Goal: Transaction & Acquisition: Purchase product/service

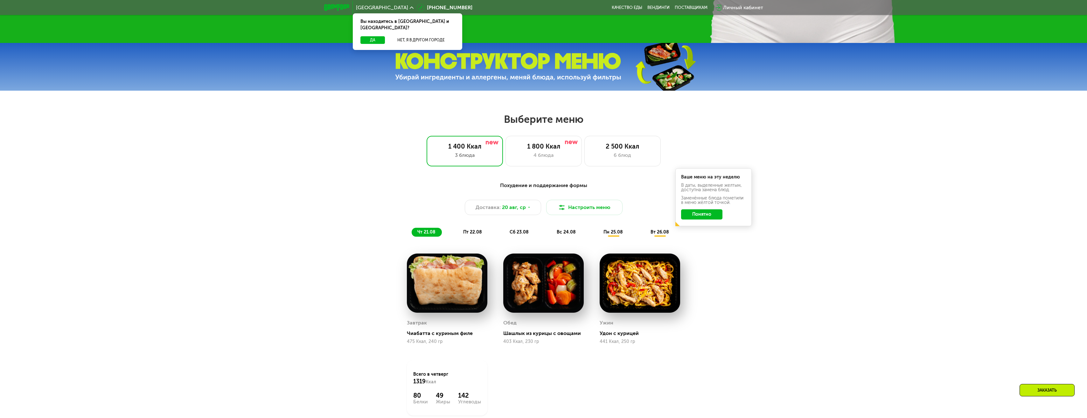
scroll to position [318, 0]
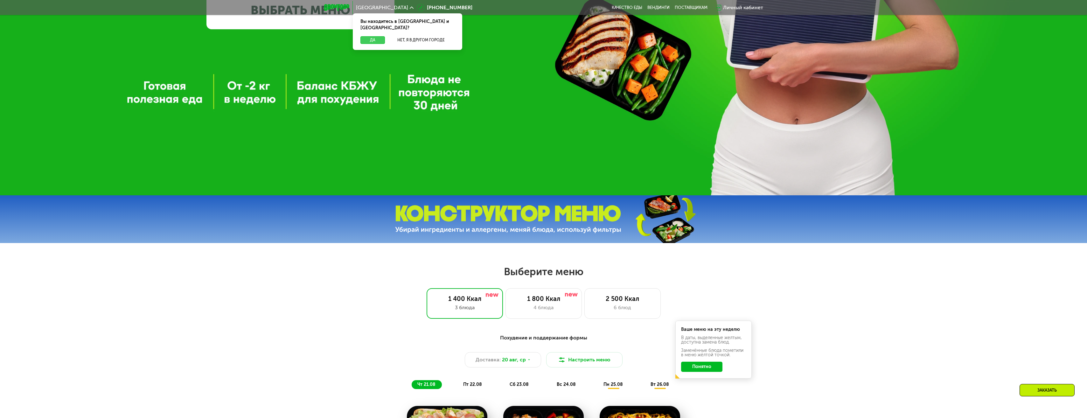
click at [381, 36] on button "Да" at bounding box center [372, 40] width 24 height 8
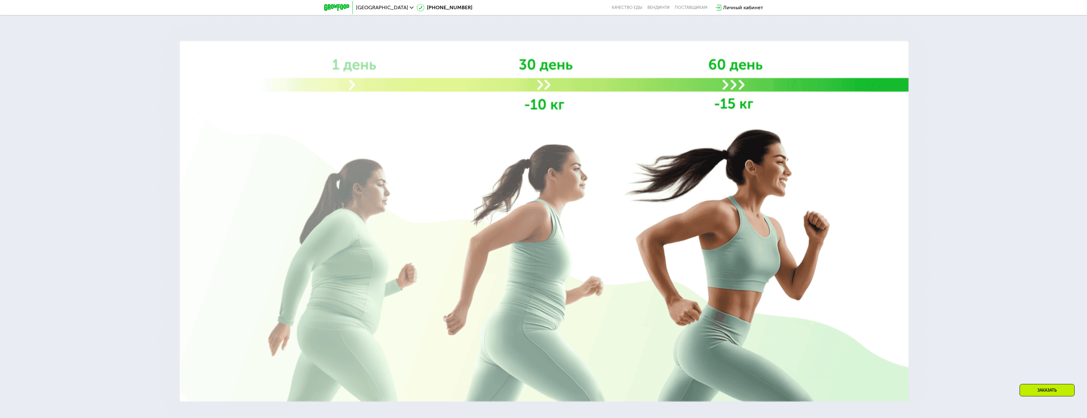
scroll to position [1145, 0]
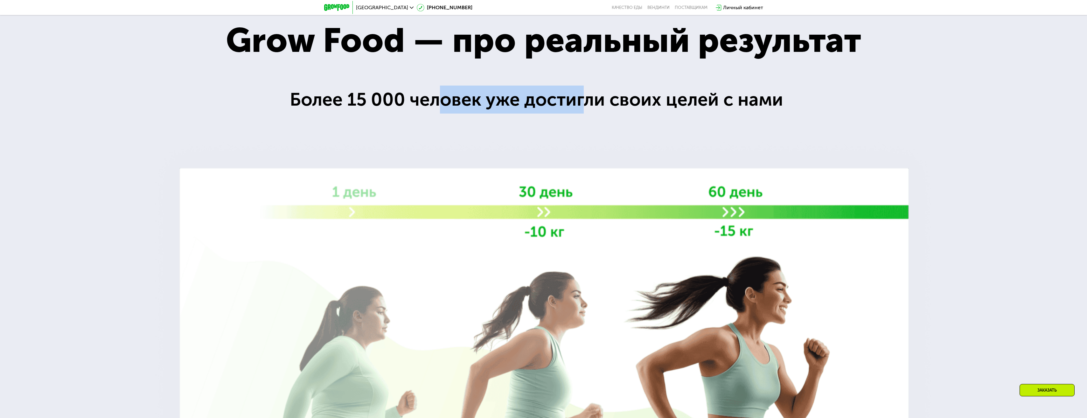
drag, startPoint x: 480, startPoint y: 101, endPoint x: 609, endPoint y: 100, distance: 129.4
click at [609, 100] on div "Более 15 000 человек уже достигли своих целей с нами" at bounding box center [543, 100] width 507 height 28
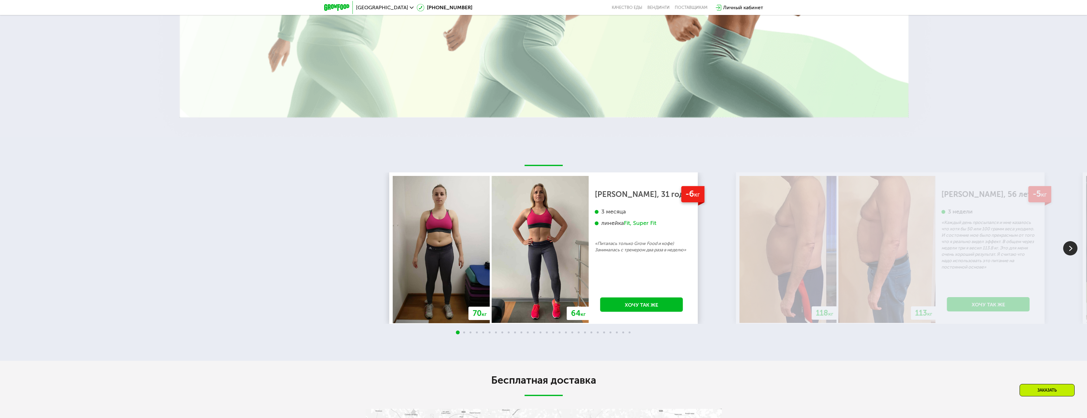
scroll to position [1558, 0]
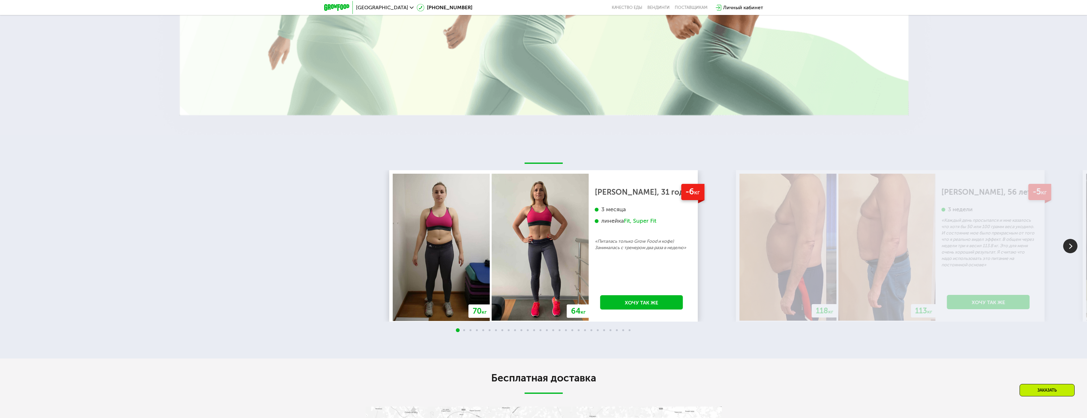
click at [759, 251] on img at bounding box center [787, 247] width 97 height 147
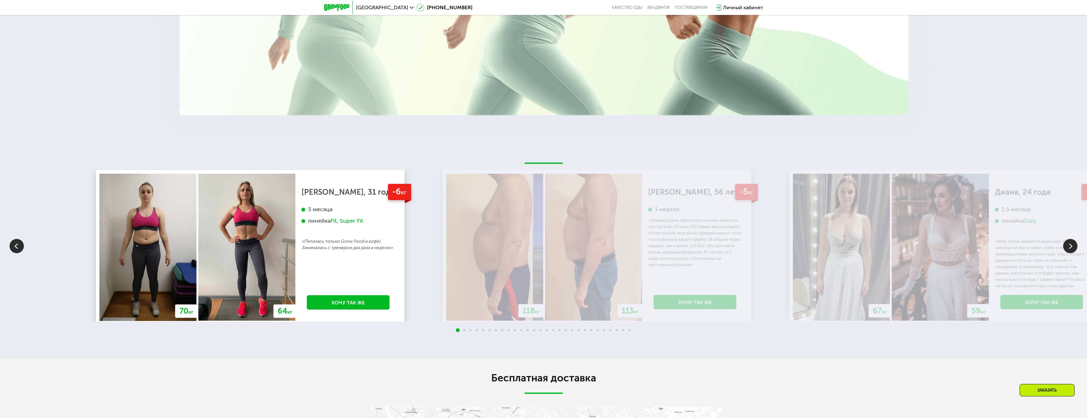
click at [613, 228] on img at bounding box center [593, 247] width 97 height 147
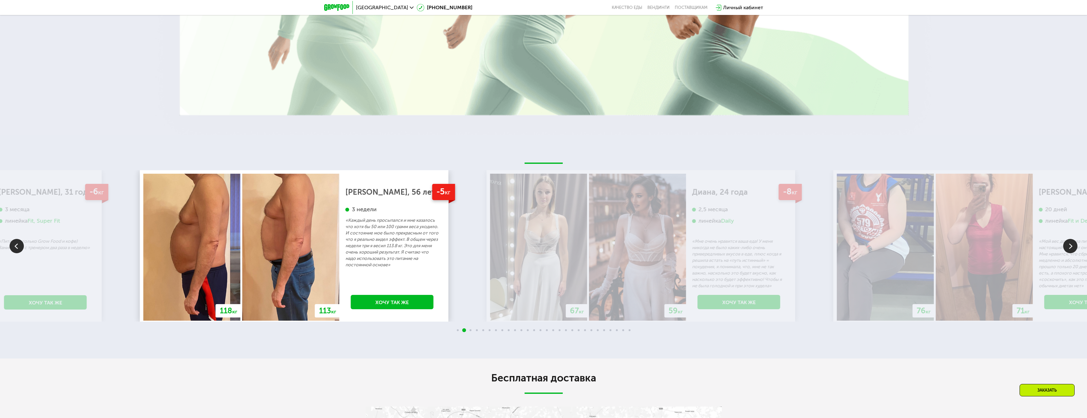
click at [420, 243] on p "«Каждый день просыпался и мне казалось что хотя бы 50 или 100 грамм веса уходил…" at bounding box center [391, 242] width 93 height 51
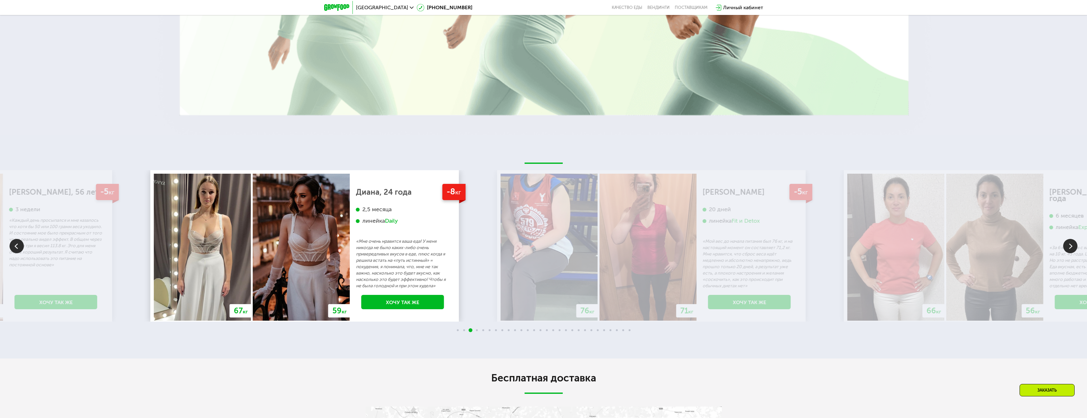
click at [500, 222] on img at bounding box center [548, 247] width 97 height 147
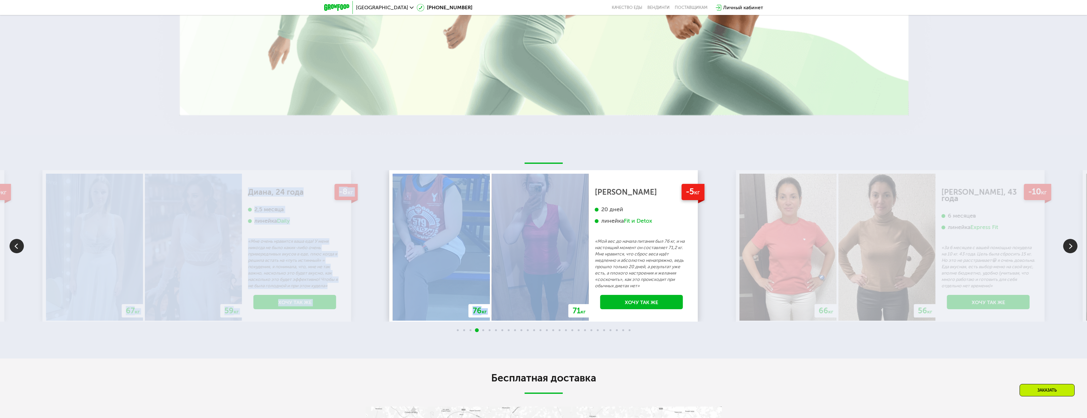
drag, startPoint x: 726, startPoint y: 211, endPoint x: 583, endPoint y: 211, distance: 143.1
click at [583, 211] on div "70 кг 64 кг -6 кг [PERSON_NAME], 31 год 3 месяца линейка Fit, Super Fit «Питала…" at bounding box center [543, 245] width 1087 height 151
click at [696, 310] on div "76 кг 71 кг -5 кг [PERSON_NAME] 20 дней линейка Fit и Detox «Мой вес до начала …" at bounding box center [543, 245] width 308 height 151
click at [771, 252] on img at bounding box center [787, 247] width 97 height 147
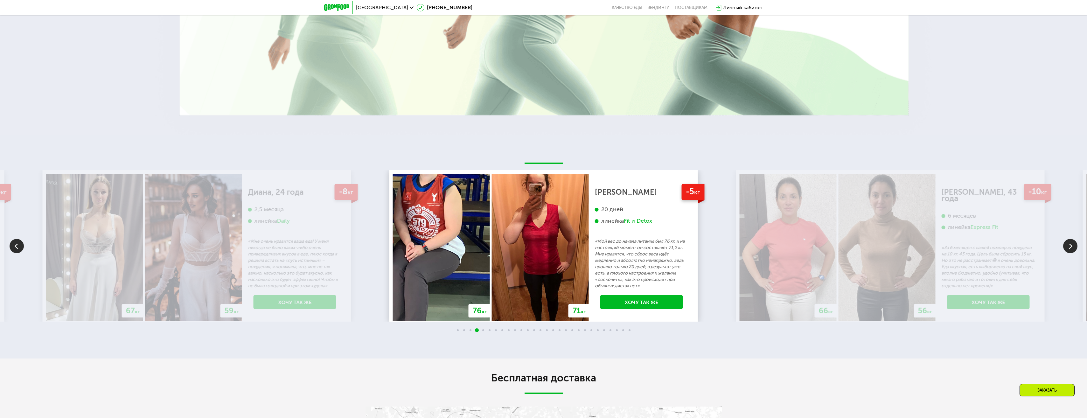
click at [799, 156] on div "70 кг 64 кг -6 кг [PERSON_NAME], 31 год 3 месяца линейка Fit, Super Fit «Питала…" at bounding box center [543, 247] width 1087 height 224
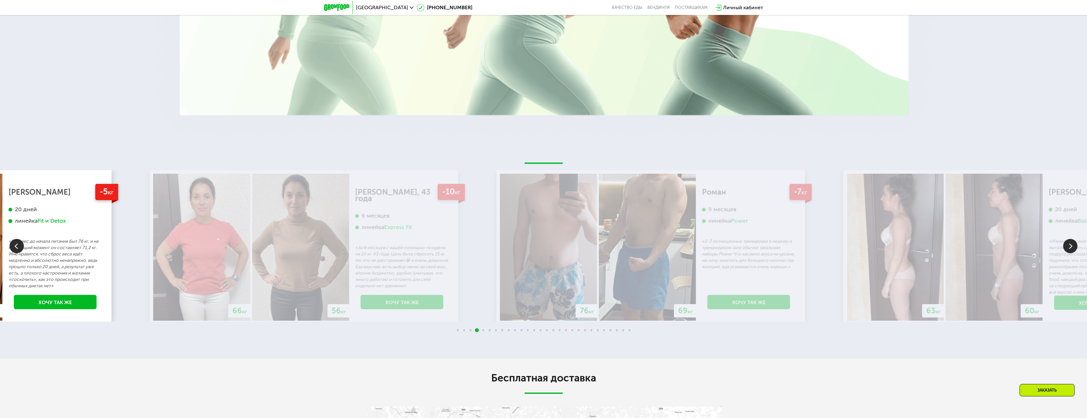
click at [259, 209] on img at bounding box center [300, 247] width 97 height 147
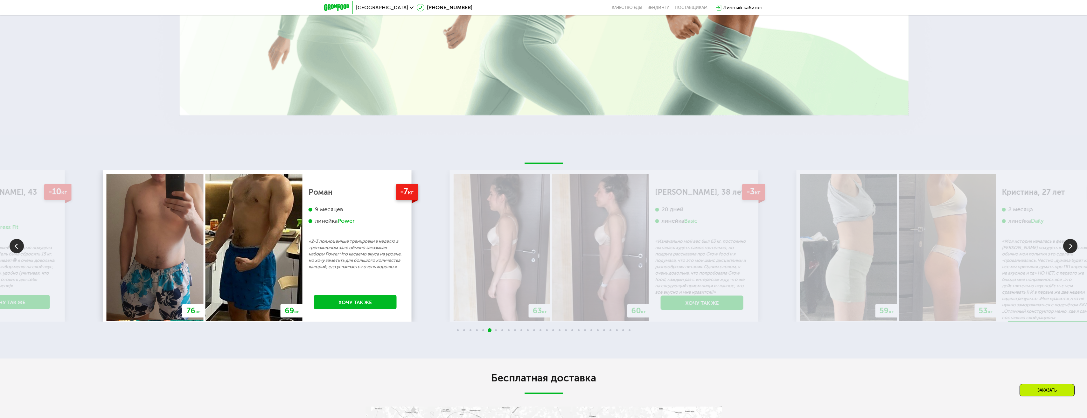
click at [495, 274] on img at bounding box center [501, 247] width 97 height 147
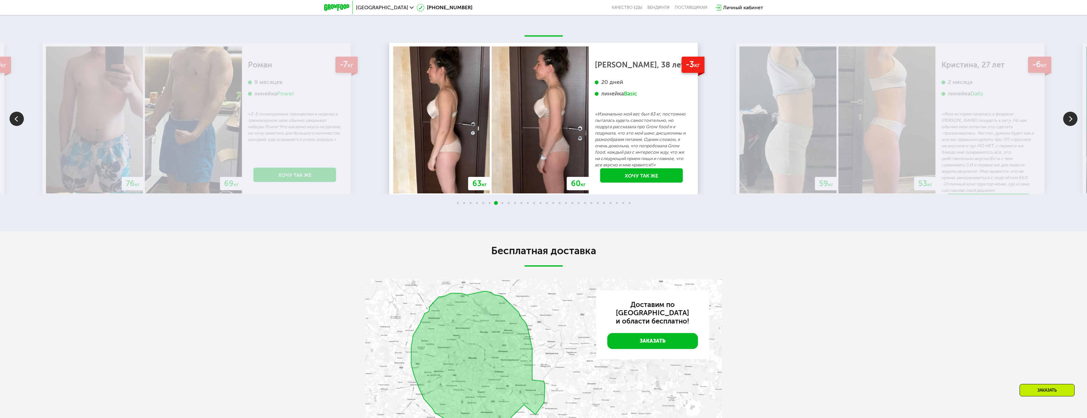
scroll to position [1781, 0]
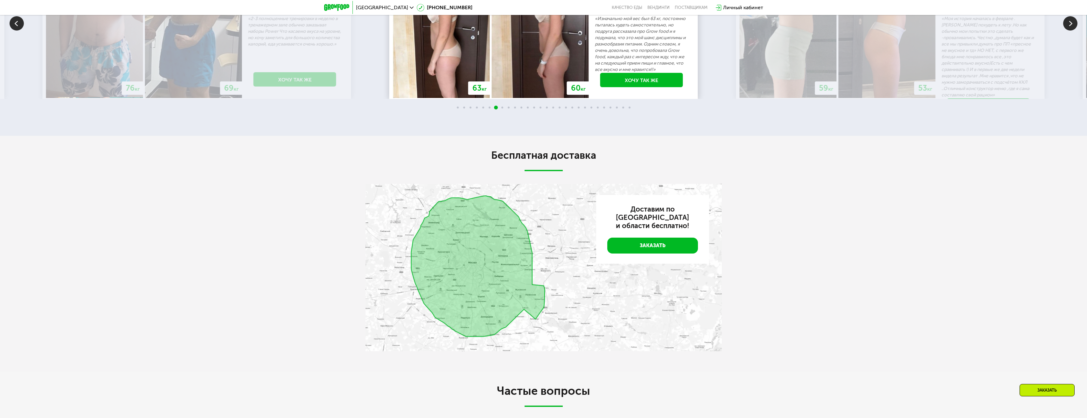
click at [439, 228] on img at bounding box center [543, 267] width 356 height 167
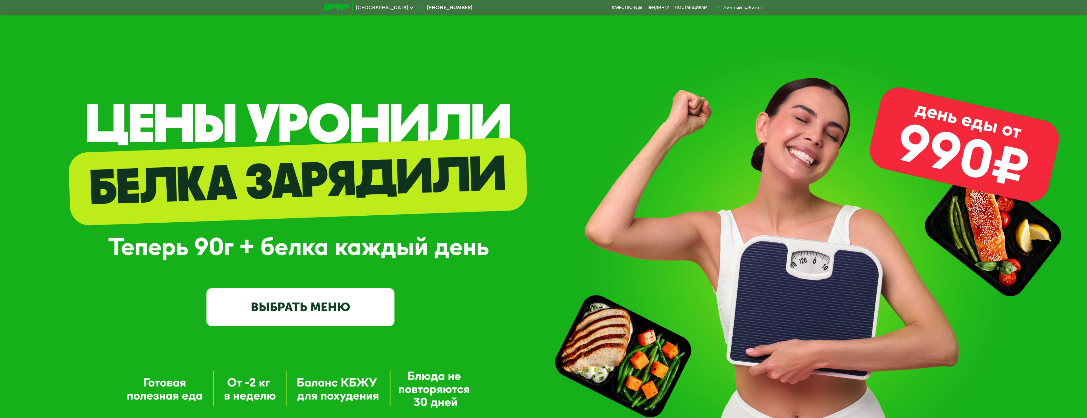
scroll to position [0, 0]
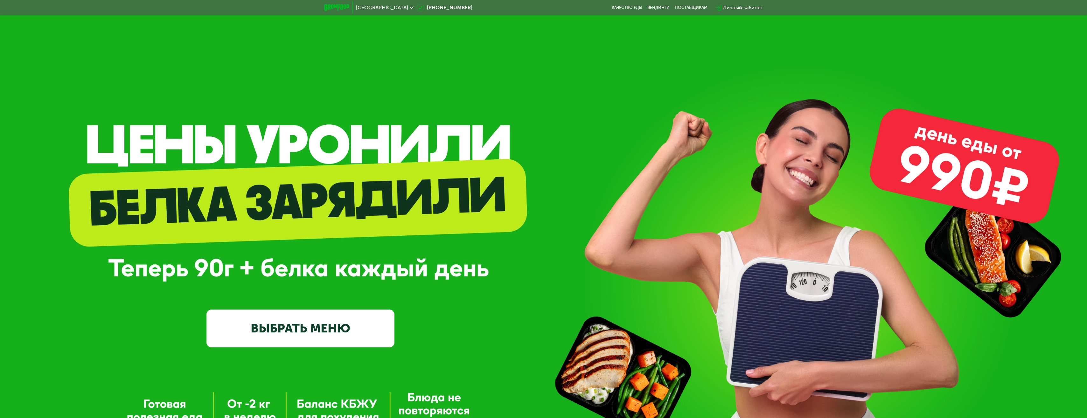
click at [304, 327] on link "ВЫБРАТЬ МЕНЮ" at bounding box center [300, 328] width 188 height 38
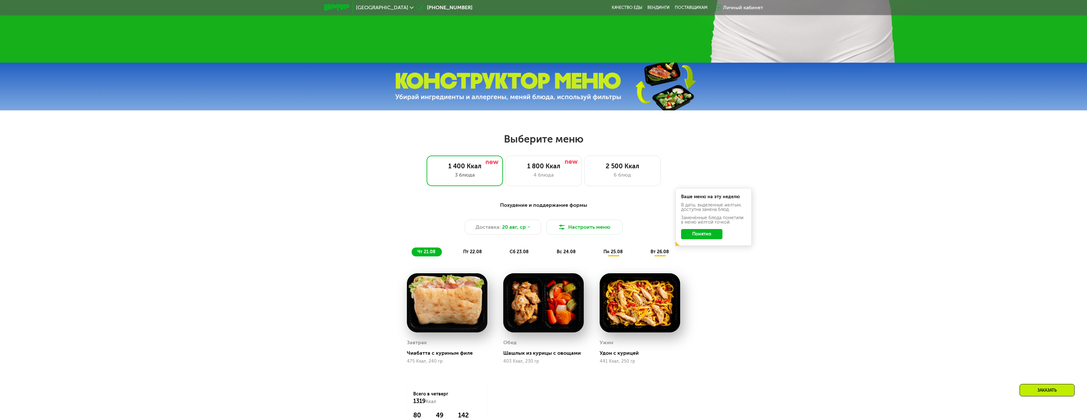
scroll to position [570, 0]
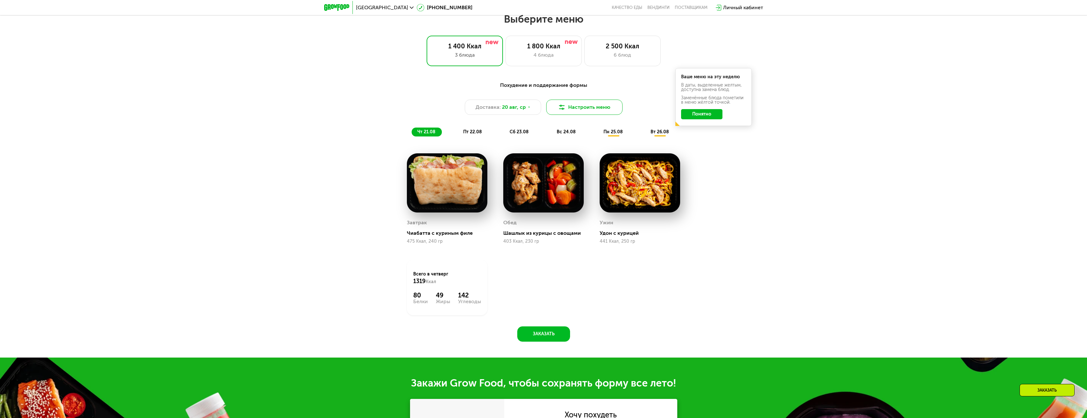
click at [585, 113] on button "Настроить меню" at bounding box center [584, 107] width 76 height 15
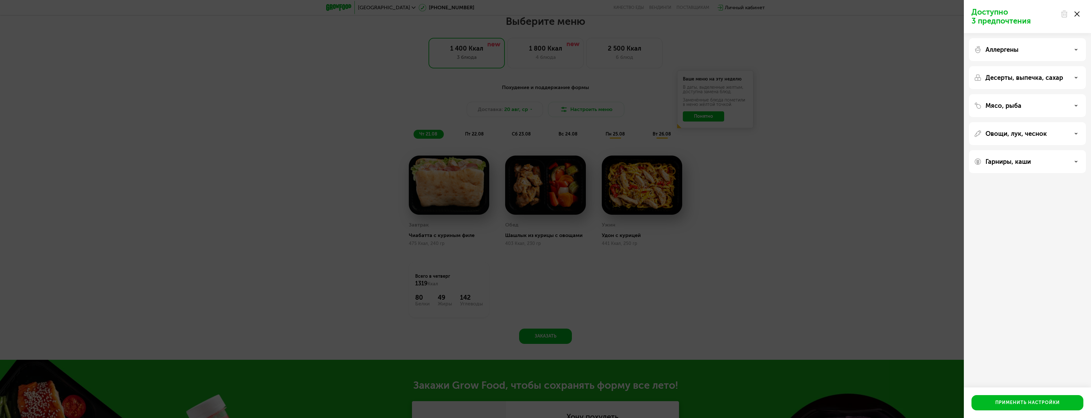
click at [1019, 48] on p "Аллергены" at bounding box center [1002, 50] width 33 height 8
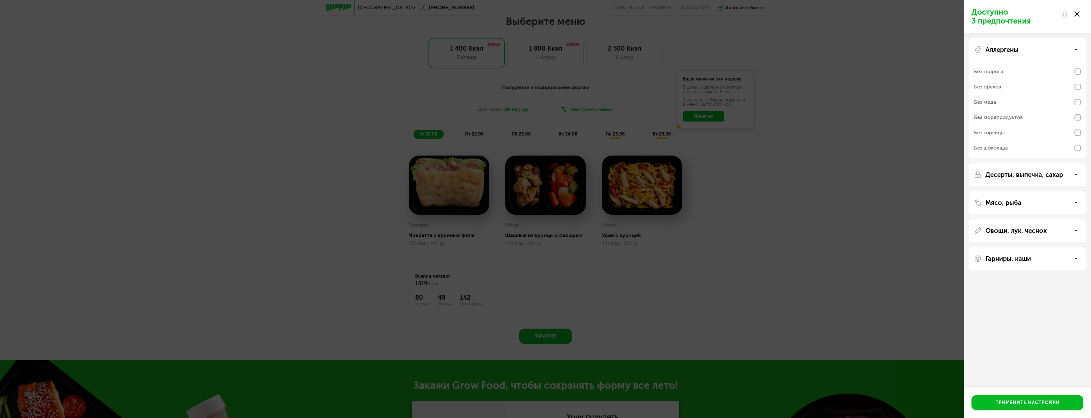
click at [1019, 48] on p "Аллергены" at bounding box center [1002, 50] width 33 height 8
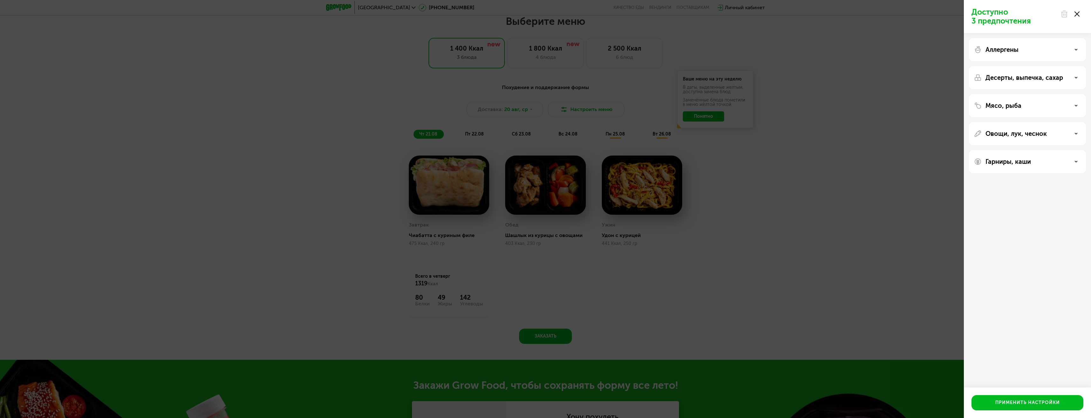
click at [1014, 79] on p "Десерты, выпечка, сахар" at bounding box center [1025, 78] width 78 height 8
click at [1008, 122] on div "Мясо, рыба" at bounding box center [1027, 133] width 117 height 23
click at [736, 158] on div "Доступно 3 предпочтения Аллергены Десерты, выпечка, сахар Мясо, рыба Овощи, лук…" at bounding box center [545, 209] width 1091 height 418
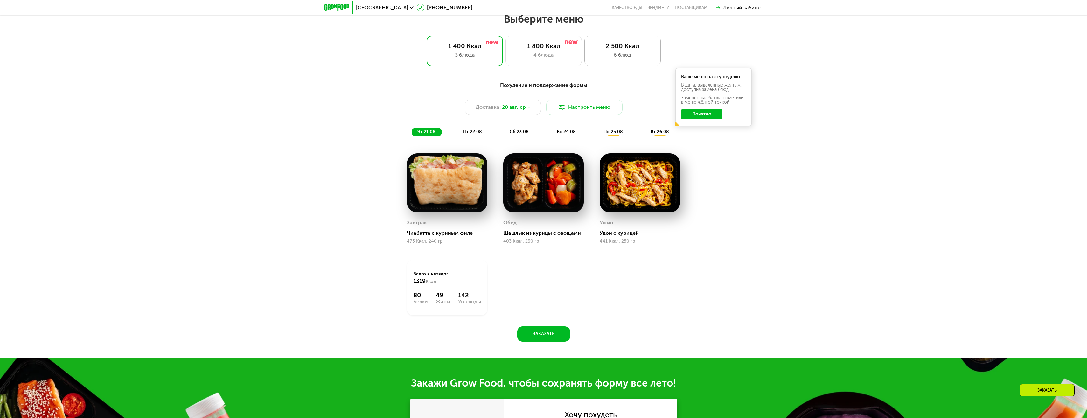
click at [611, 47] on div "2 500 Ккал" at bounding box center [622, 46] width 63 height 8
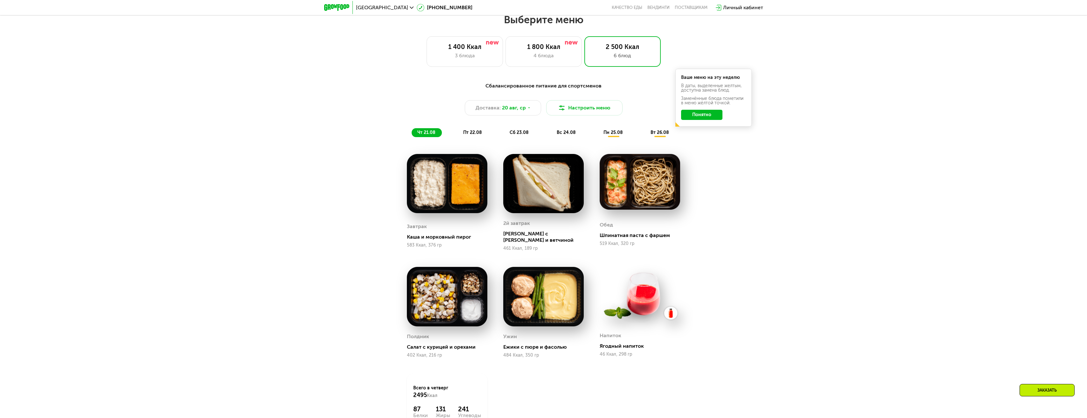
scroll to position [539, 0]
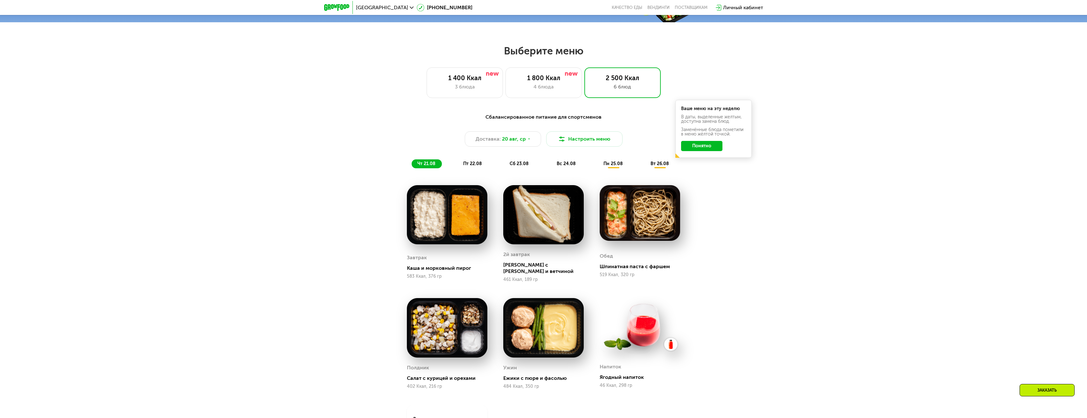
click at [473, 166] on span "пт 22.08" at bounding box center [472, 163] width 19 height 5
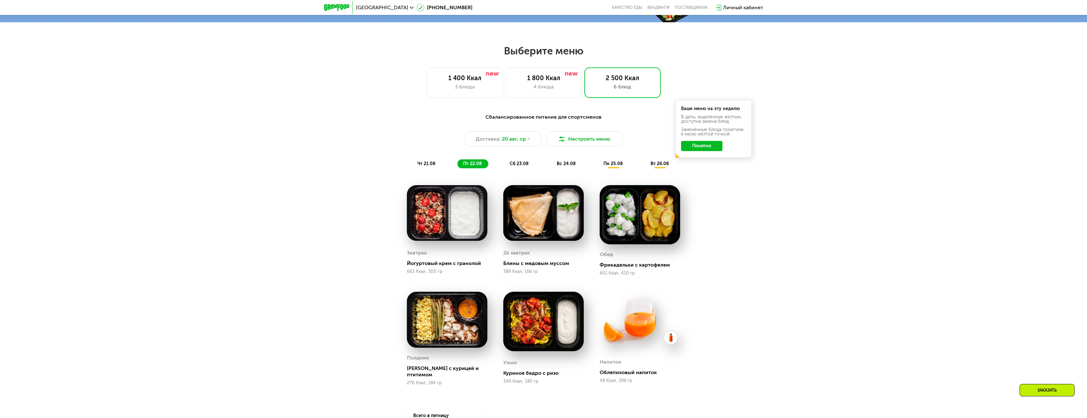
click at [430, 164] on span "чт 21.08" at bounding box center [426, 163] width 18 height 5
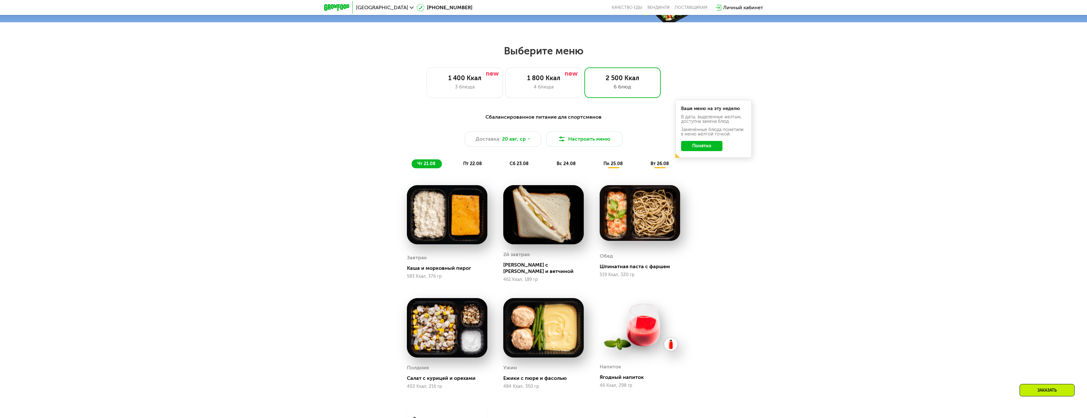
click at [346, 10] on img at bounding box center [336, 7] width 25 height 7
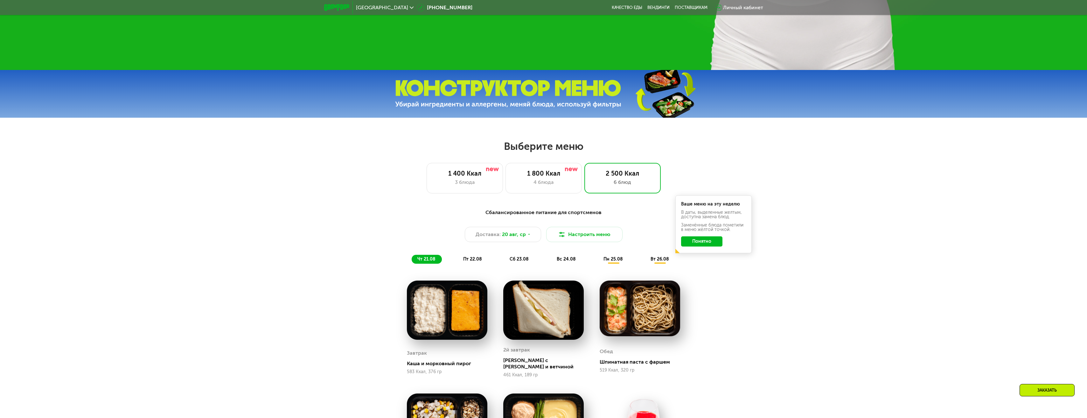
scroll to position [570, 0]
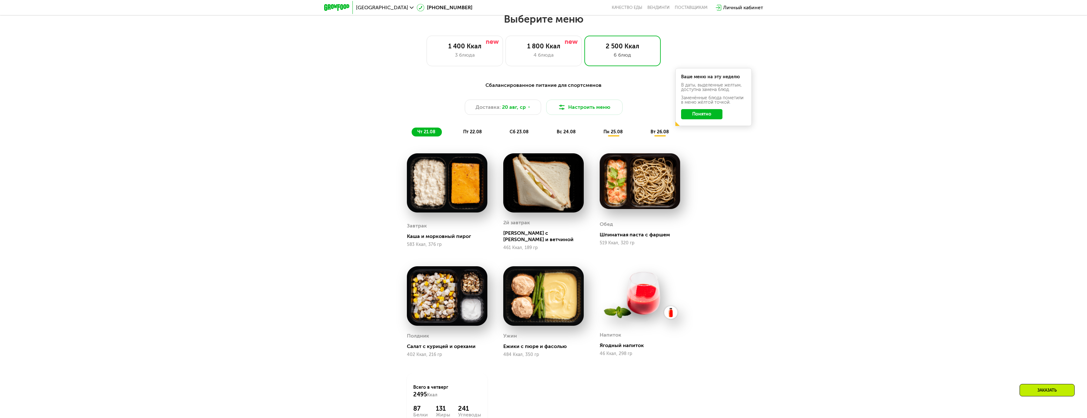
click at [652, 184] on img at bounding box center [639, 181] width 80 height 56
click at [553, 297] on img at bounding box center [543, 295] width 80 height 59
click at [647, 299] on img at bounding box center [639, 295] width 80 height 58
click at [438, 274] on img at bounding box center [447, 295] width 80 height 59
click at [504, 134] on div "пт 22.08" at bounding box center [519, 132] width 31 height 9
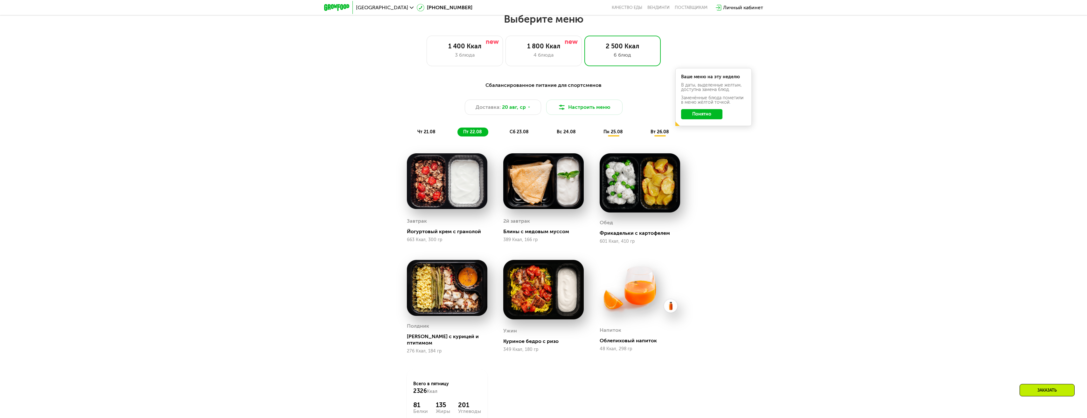
click at [551, 131] on div "сб 23.08" at bounding box center [566, 132] width 31 height 9
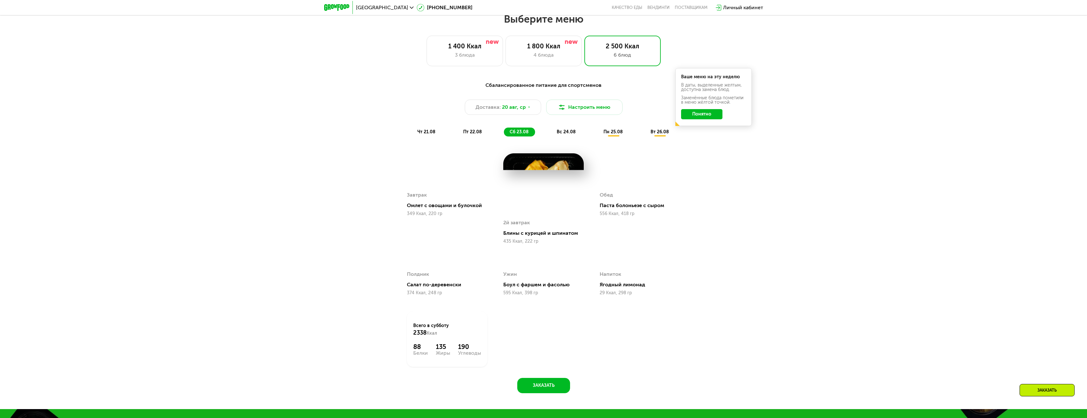
click at [565, 129] on div "Сбалансированное питание для спортсменов Доставка: [DATE] Настроить меню чт 21.…" at bounding box center [543, 108] width 376 height 55
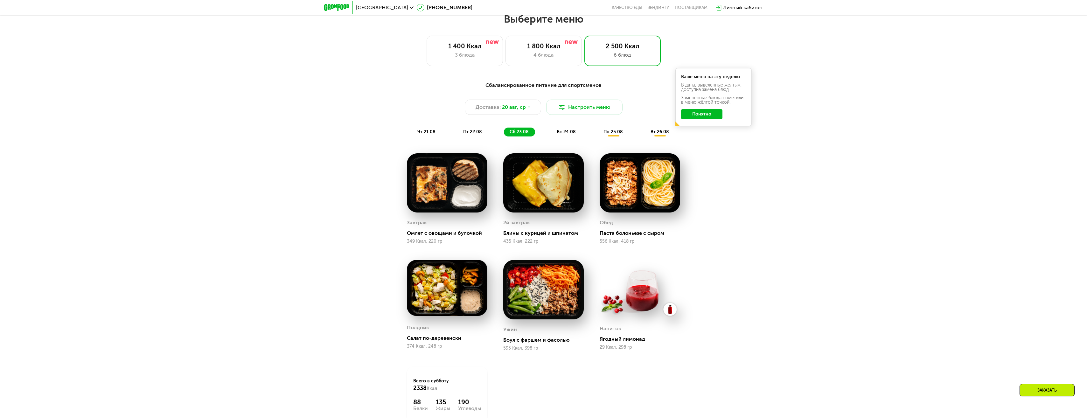
click at [563, 135] on span "вс 24.08" at bounding box center [565, 131] width 19 height 5
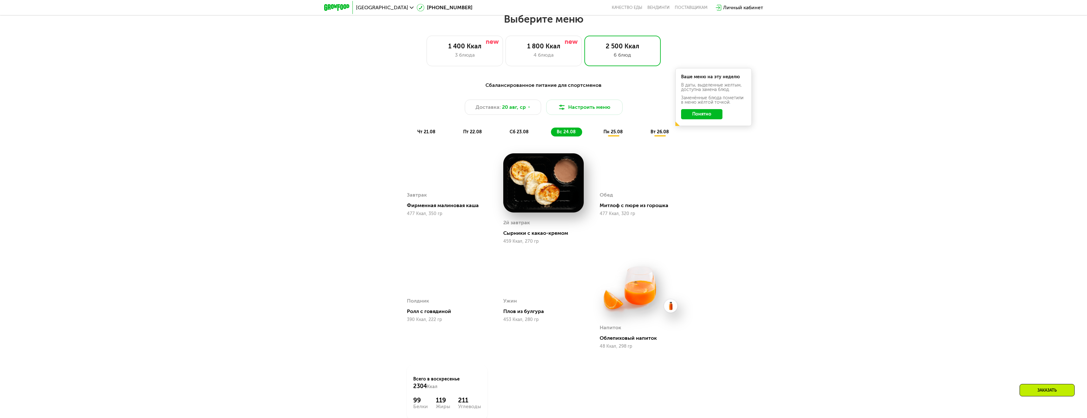
click at [606, 131] on span "пн 25.08" at bounding box center [612, 131] width 19 height 5
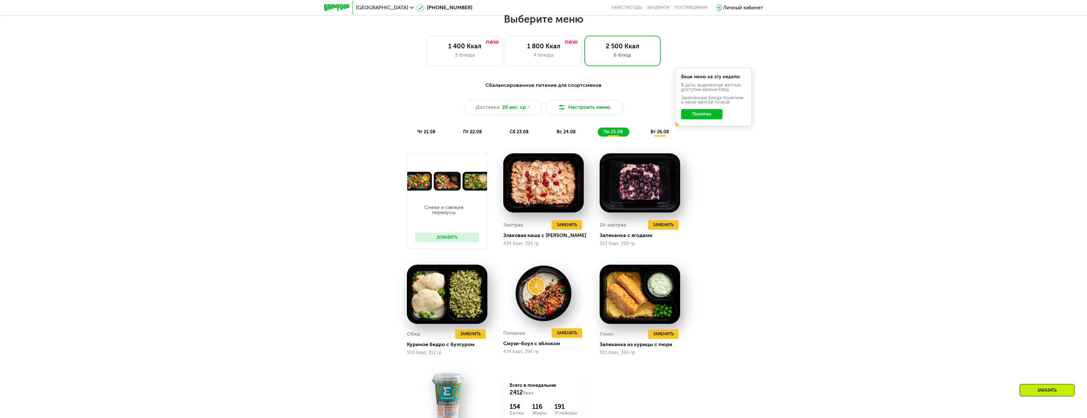
click at [658, 132] on span "вт 26.08" at bounding box center [659, 131] width 18 height 5
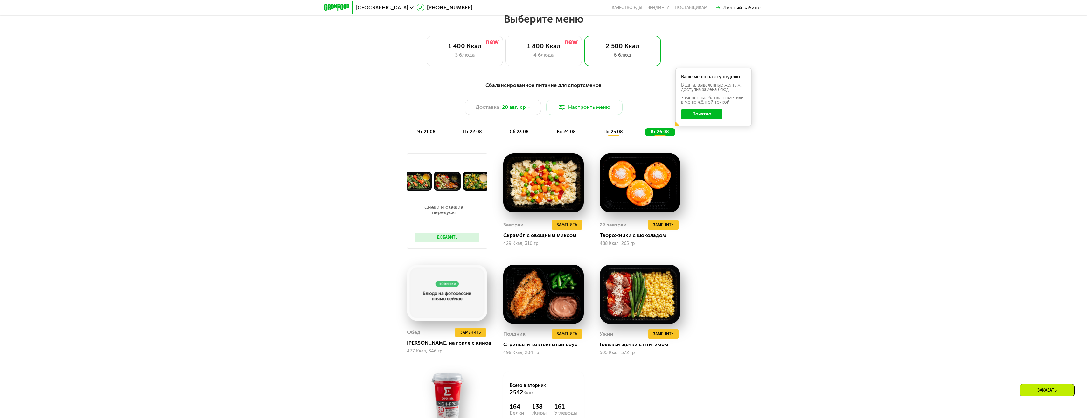
click at [612, 140] on div "Сбалансированное питание для спортсменов Доставка: [DATE] Настроить меню чт 21.…" at bounding box center [543, 109] width 384 height 63
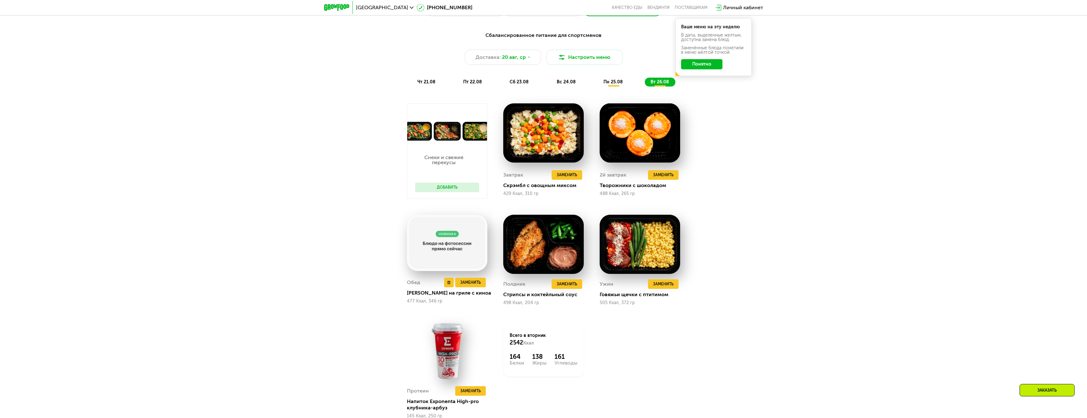
scroll to position [539, 0]
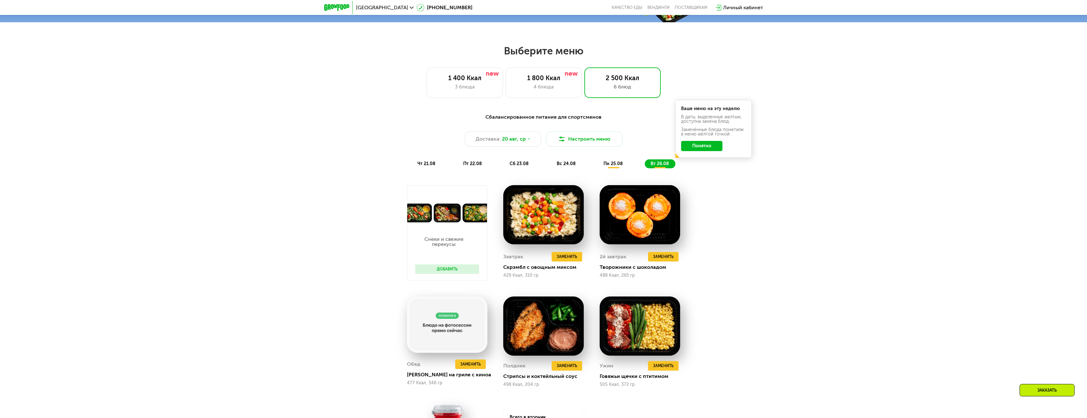
click at [614, 163] on span "пн 25.08" at bounding box center [612, 163] width 19 height 5
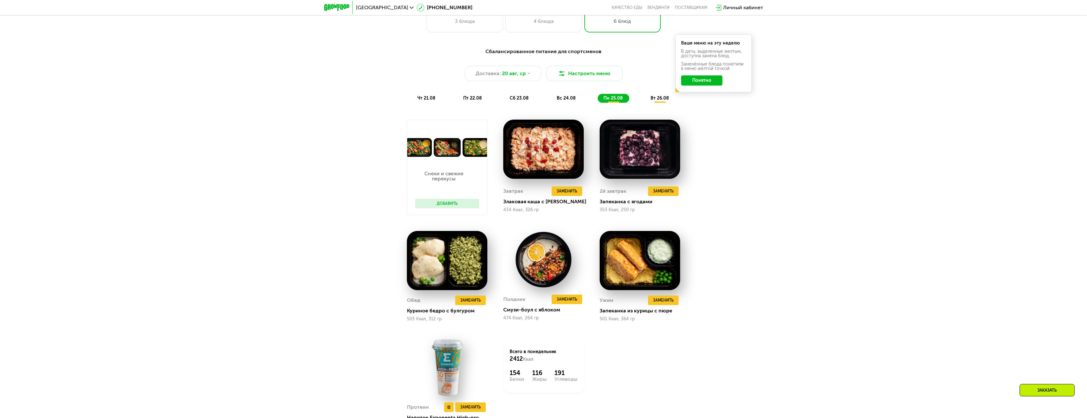
scroll to position [507, 0]
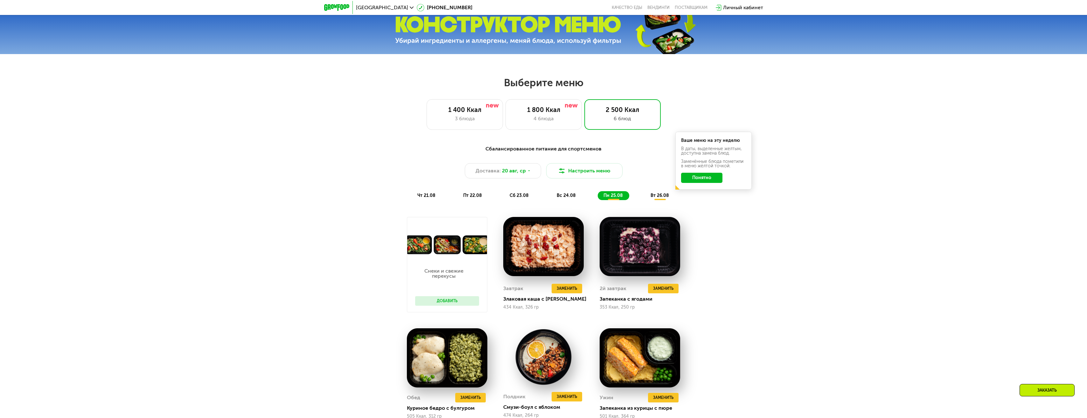
click at [566, 191] on div "Сбалансированное питание для спортсменов Доставка: [DATE] Настроить меню чт 21.…" at bounding box center [543, 172] width 376 height 55
click at [597, 200] on div "вс 24.08" at bounding box center [612, 195] width 31 height 9
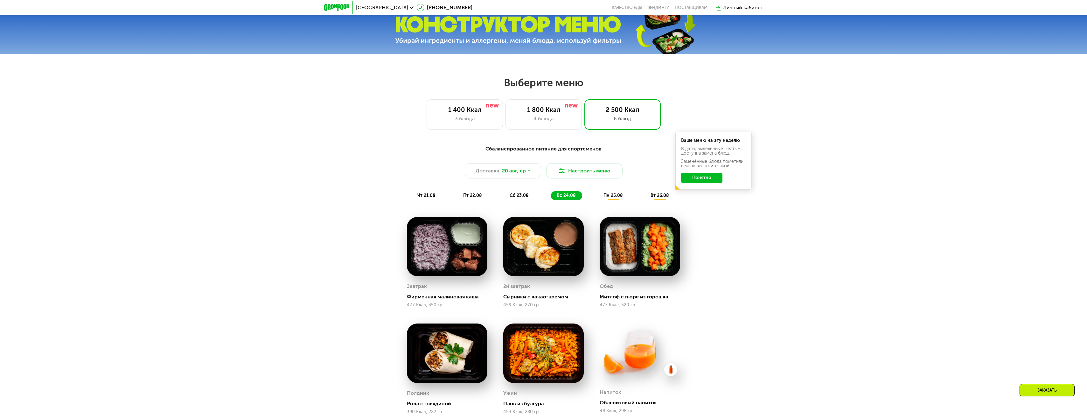
click at [607, 192] on div "Сбалансированное питание для спортсменов Доставка: [DATE] Настроить меню чт 21.…" at bounding box center [543, 172] width 376 height 55
click at [606, 196] on span "пн 25.08" at bounding box center [612, 195] width 19 height 5
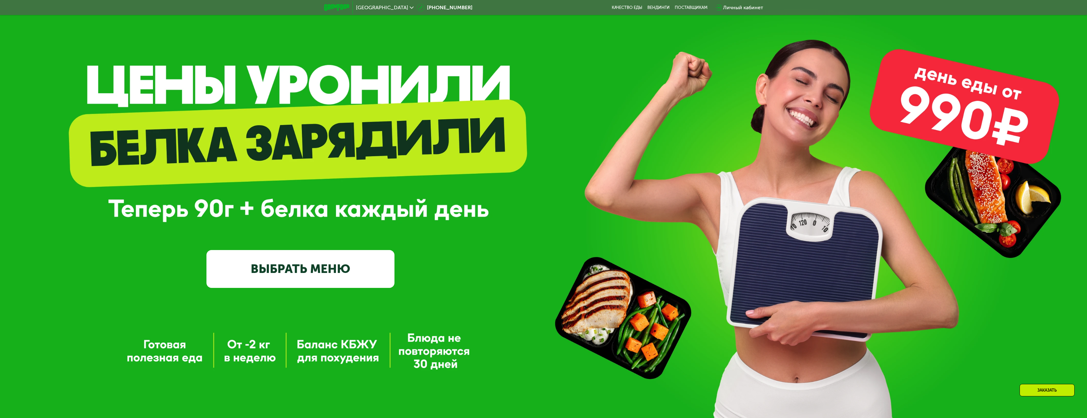
scroll to position [0, 0]
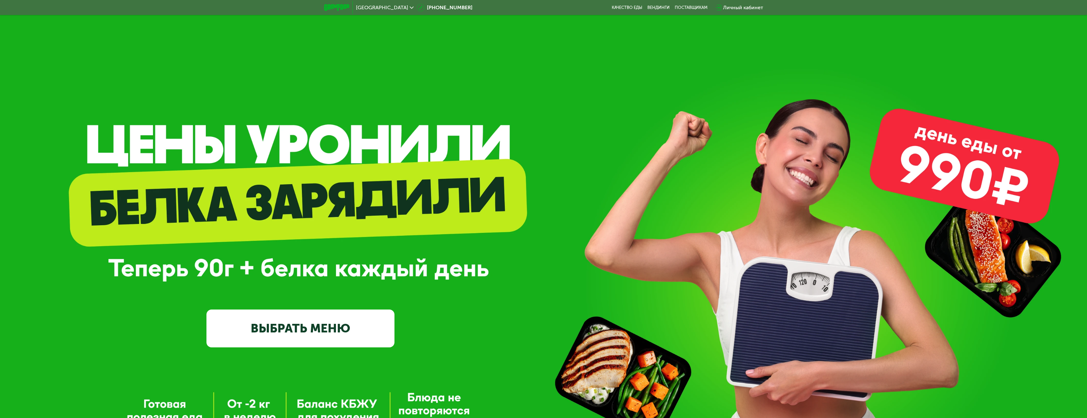
click at [305, 323] on link "ВЫБРАТЬ МЕНЮ" at bounding box center [300, 328] width 188 height 38
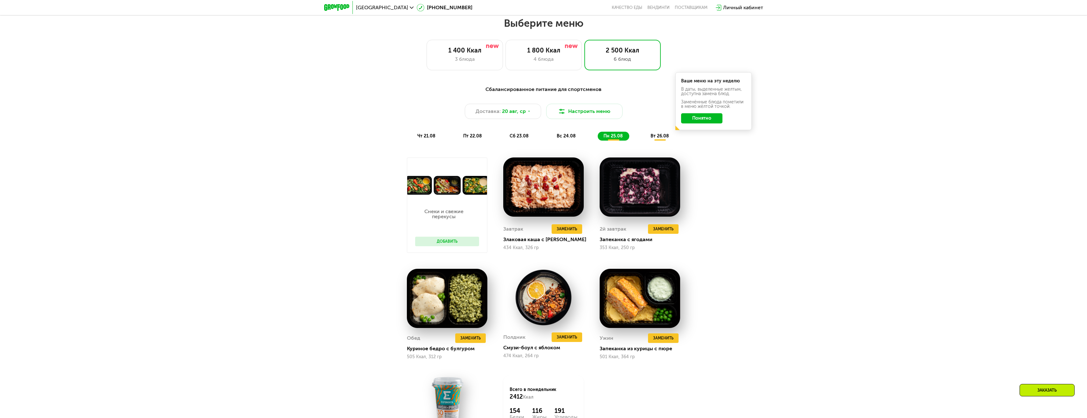
scroll to position [570, 0]
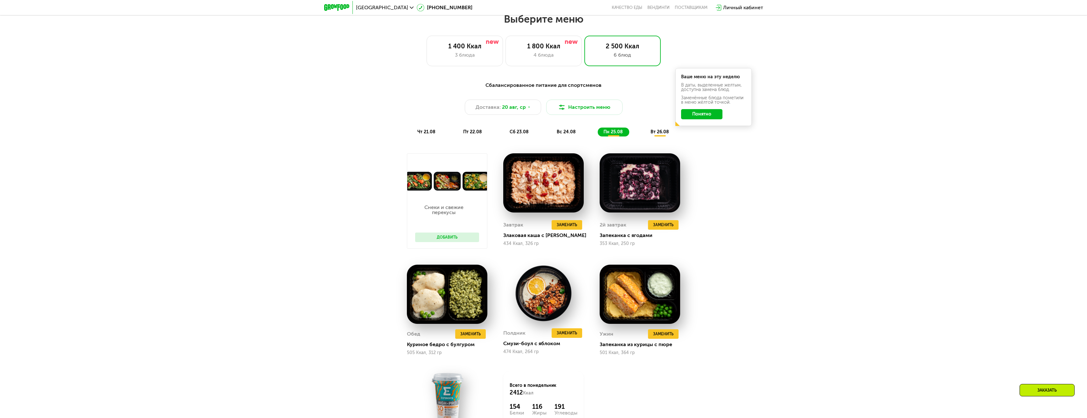
click at [349, 10] on img at bounding box center [336, 7] width 25 height 7
